Goal: Task Accomplishment & Management: Complete application form

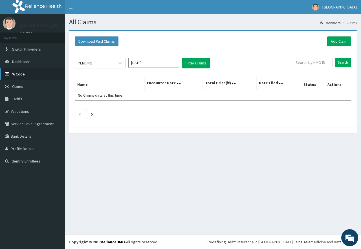
click at [23, 74] on link "PA Code" at bounding box center [32, 74] width 65 height 12
click at [338, 41] on link "Add Claim" at bounding box center [339, 41] width 24 height 10
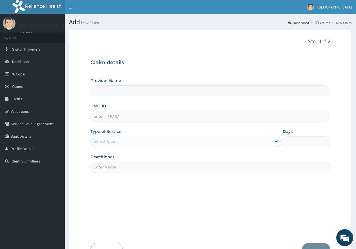
click at [166, 116] on input "HMO ID" at bounding box center [211, 116] width 240 height 11
type input "[GEOGRAPHIC_DATA]"
paste input "HBN/10024/C"
type input "HBN/10024/C"
click at [139, 141] on div "Select type" at bounding box center [181, 141] width 180 height 9
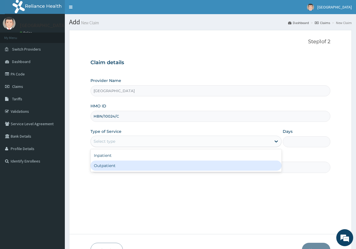
click at [137, 165] on div "Outpatient" at bounding box center [186, 165] width 191 height 10
type input "1"
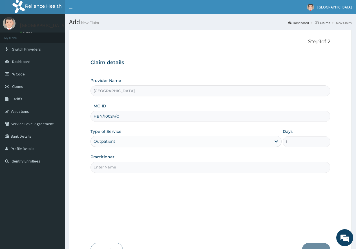
click at [138, 166] on input "Practitioner" at bounding box center [211, 166] width 240 height 11
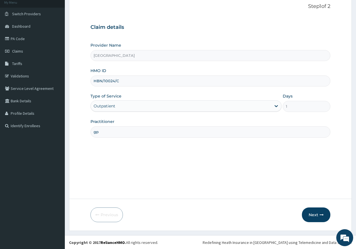
scroll to position [36, 0]
type input "gp"
click at [314, 214] on button "Next" at bounding box center [316, 214] width 29 height 15
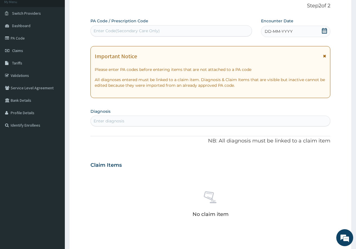
click at [168, 120] on div "Enter diagnosis" at bounding box center [211, 120] width 240 height 9
type input "pud"
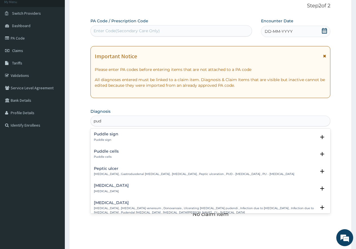
click at [103, 167] on h4 "Peptic ulcer" at bounding box center [194, 168] width 201 height 4
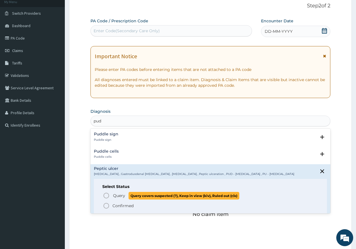
click at [107, 196] on icon "status option query" at bounding box center [106, 195] width 7 height 7
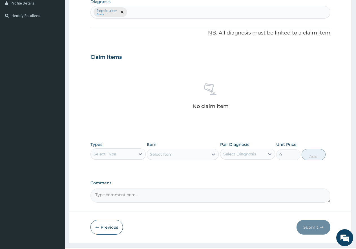
scroll to position [149, 0]
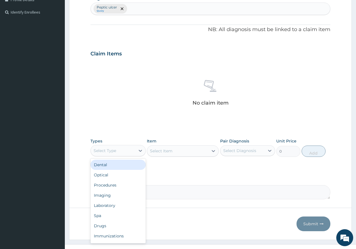
click at [127, 152] on div "Select Type" at bounding box center [113, 150] width 45 height 9
click at [111, 204] on div "Laboratory" at bounding box center [118, 205] width 55 height 10
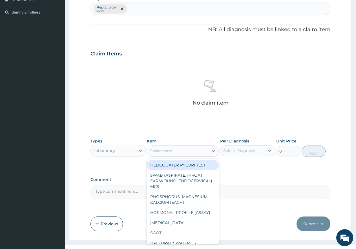
click at [172, 150] on div "Select Item" at bounding box center [161, 151] width 23 height 6
click at [176, 163] on div "HELICOBATER PYLORI TEST" at bounding box center [183, 165] width 72 height 10
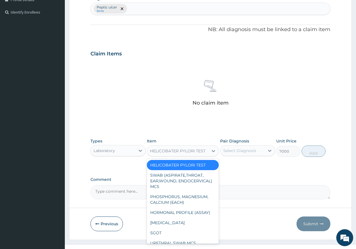
click at [166, 150] on div "HELICOBATER PYLORI TEST" at bounding box center [178, 151] width 56 height 6
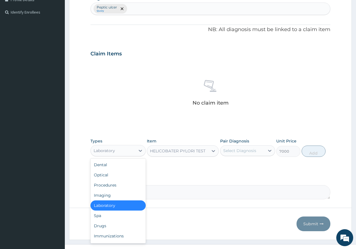
click at [127, 148] on div "Laboratory" at bounding box center [113, 150] width 45 height 9
click at [113, 182] on div "Procedures" at bounding box center [118, 185] width 55 height 10
type input "0"
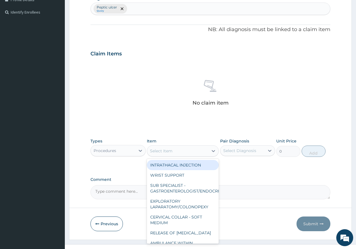
click at [181, 150] on div "Select Item" at bounding box center [177, 150] width 61 height 9
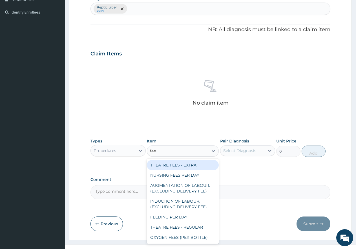
type input "feed"
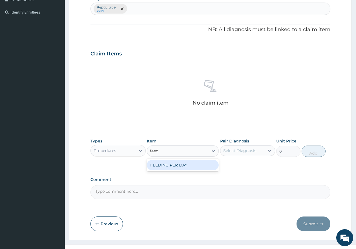
click at [179, 163] on div "FEEDING PER DAY" at bounding box center [183, 165] width 72 height 10
type input "12000"
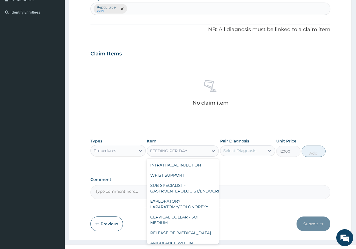
click at [192, 151] on div "FEEDING PER DAY" at bounding box center [177, 150] width 61 height 9
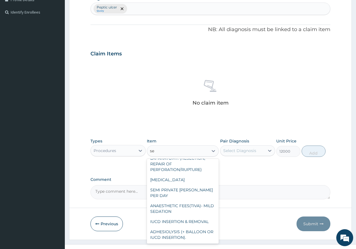
scroll to position [134, 0]
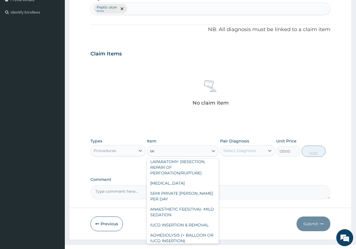
type input "sem"
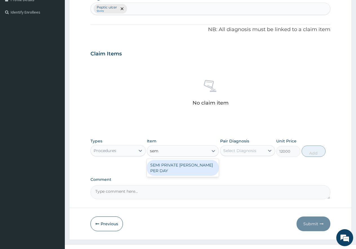
click at [190, 163] on div "SEMI PRIVATE [PERSON_NAME] PER DAY" at bounding box center [183, 168] width 72 height 16
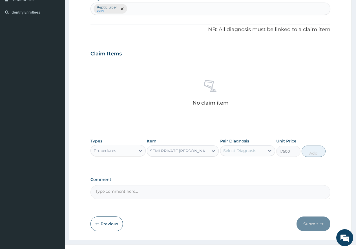
click at [175, 151] on div "SEMI PRIVATE [PERSON_NAME] PER DAY" at bounding box center [179, 151] width 59 height 6
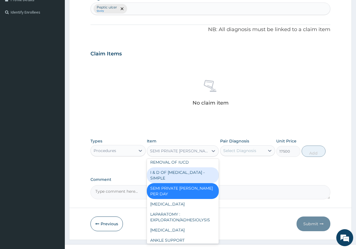
scroll to position [1469, 0]
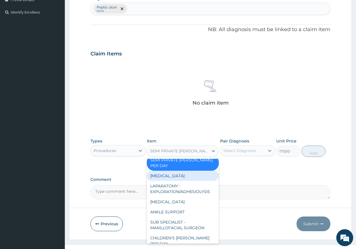
click at [184, 181] on div "[MEDICAL_DATA]" at bounding box center [183, 175] width 72 height 10
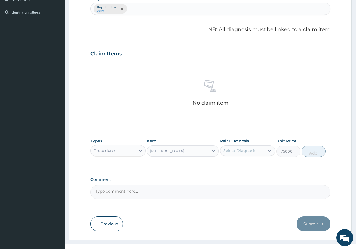
click at [185, 151] on div "[MEDICAL_DATA]" at bounding box center [167, 151] width 34 height 6
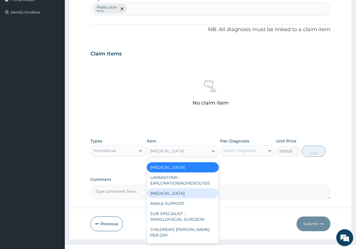
scroll to position [1506, 0]
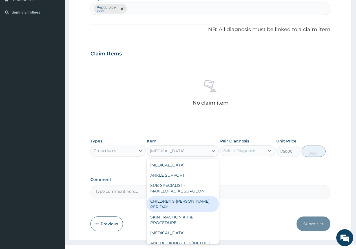
click at [190, 211] on div "CHILDREN'S [PERSON_NAME] PER DAY" at bounding box center [183, 204] width 72 height 16
type input "15000"
